Goal: Task Accomplishment & Management: Manage account settings

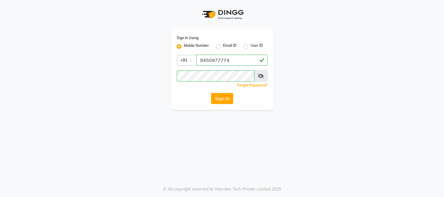
click at [226, 99] on button "Sign In" at bounding box center [222, 98] width 22 height 11
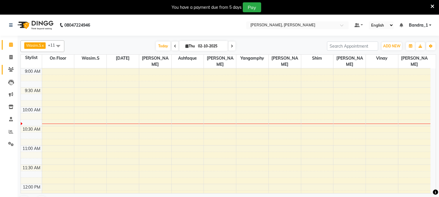
click at [11, 69] on icon at bounding box center [11, 69] width 6 height 4
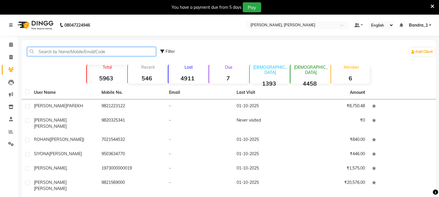
click at [94, 51] on input "text" at bounding box center [91, 51] width 129 height 9
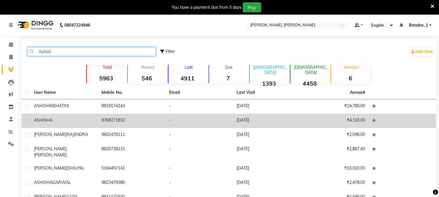
type input "Ashish"
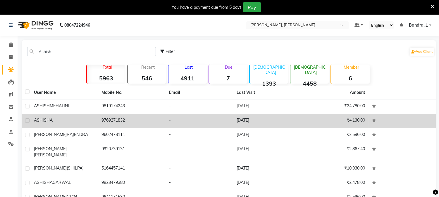
click at [50, 121] on span "A" at bounding box center [51, 120] width 3 height 5
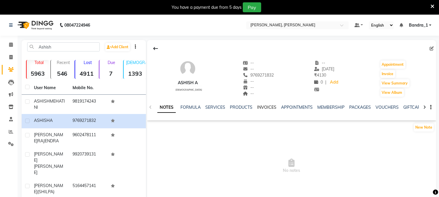
click at [259, 107] on link "INVOICES" at bounding box center [266, 107] width 19 height 5
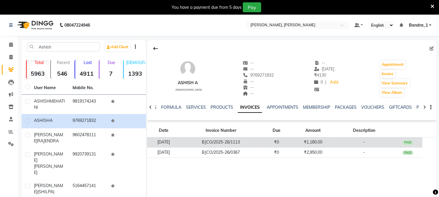
click at [238, 144] on td "BJCO/2025-26/1113" at bounding box center [221, 142] width 82 height 10
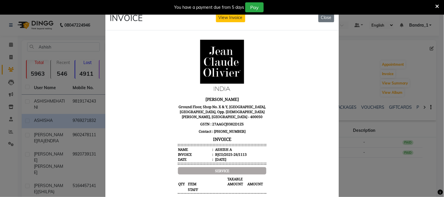
click at [437, 6] on icon at bounding box center [437, 6] width 4 height 5
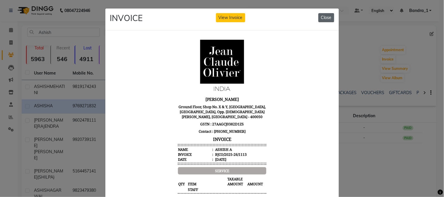
click at [318, 16] on button "Close" at bounding box center [326, 17] width 16 height 9
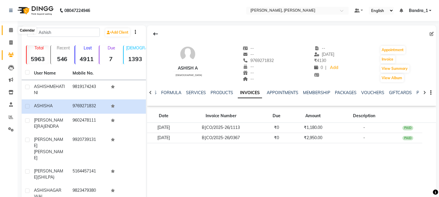
click at [9, 29] on icon at bounding box center [11, 30] width 4 height 4
